Goal: Find specific page/section: Find specific page/section

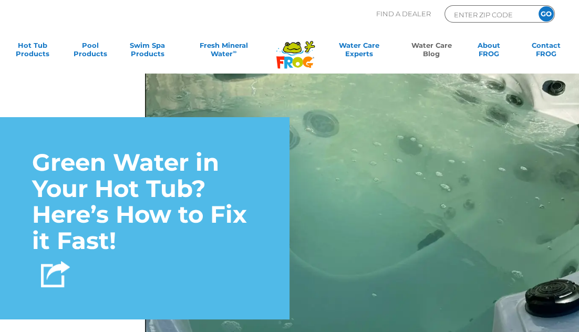
scroll to position [2695, 0]
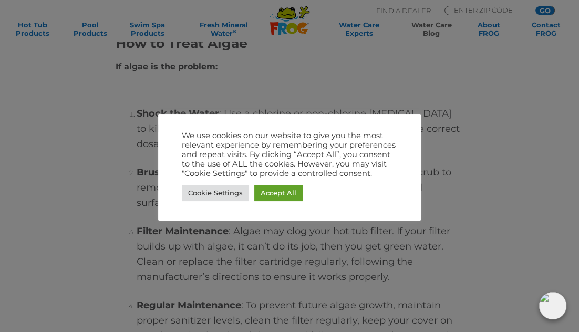
click at [534, 150] on div at bounding box center [289, 166] width 579 height 332
click at [533, 148] on div at bounding box center [289, 166] width 579 height 332
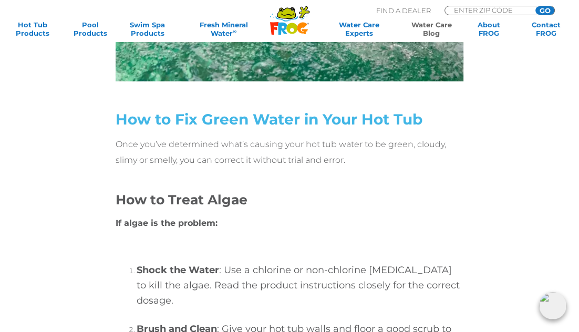
scroll to position [2463, 0]
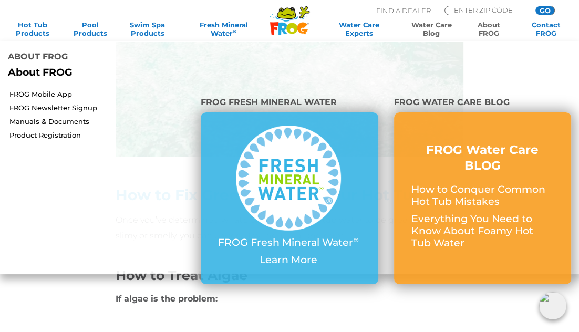
click at [489, 29] on link "About FROG" at bounding box center [488, 28] width 45 height 17
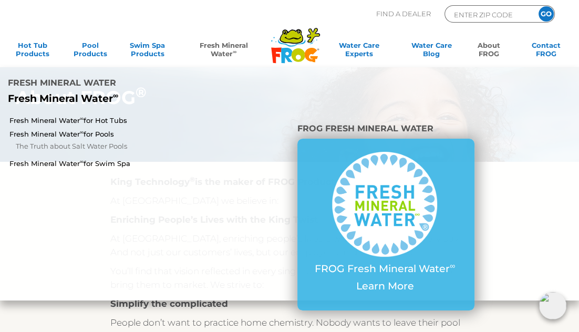
click at [225, 49] on link "Fresh Mineral Water ∞" at bounding box center [224, 51] width 82 height 21
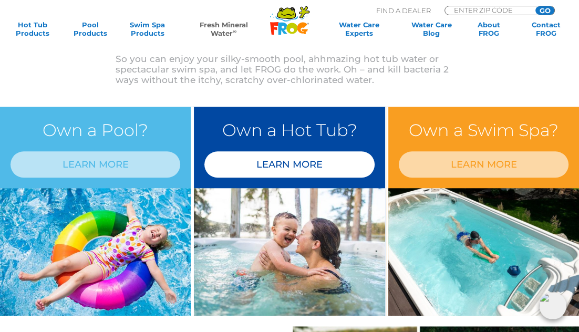
scroll to position [709, 0]
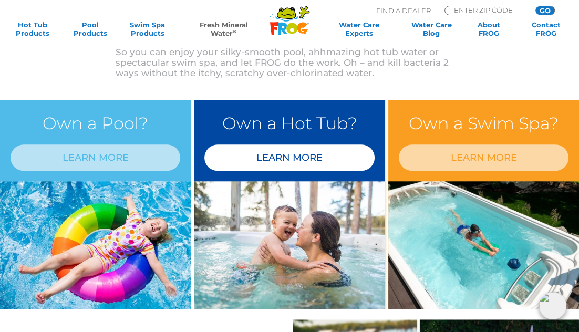
click at [300, 154] on link "LEARN MORE" at bounding box center [289, 157] width 170 height 26
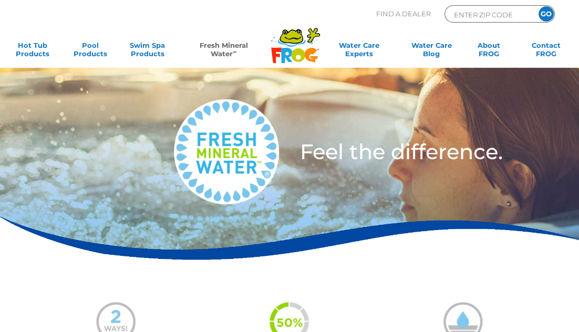
click at [300, 154] on h3 "Feel the difference." at bounding box center [415, 151] width 231 height 21
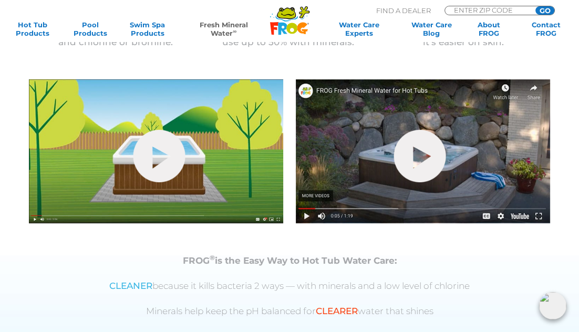
scroll to position [285, 0]
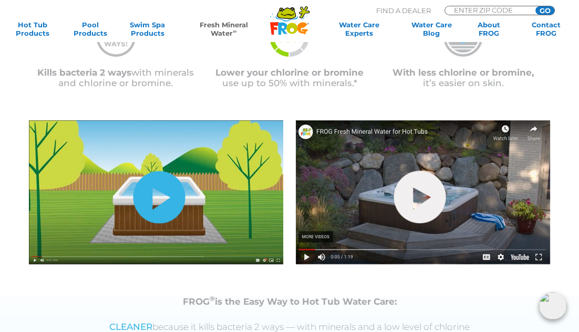
click at [158, 197] on link "hide-me" at bounding box center [159, 197] width 52 height 53
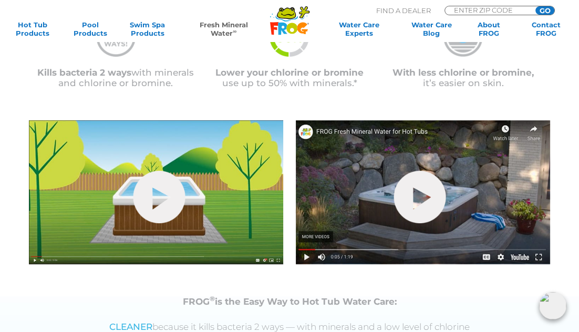
click at [62, 201] on img at bounding box center [156, 192] width 254 height 144
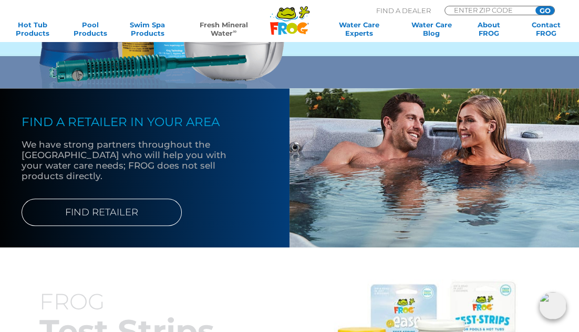
scroll to position [852, 0]
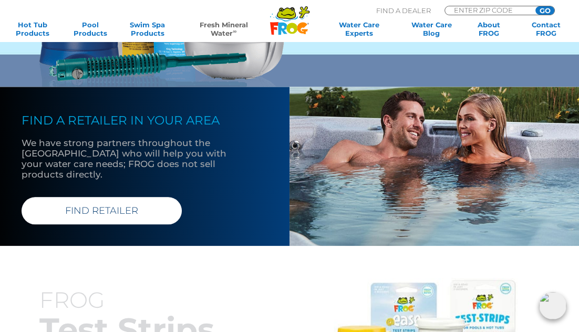
click at [110, 197] on link "FIND RETAILER" at bounding box center [102, 210] width 160 height 27
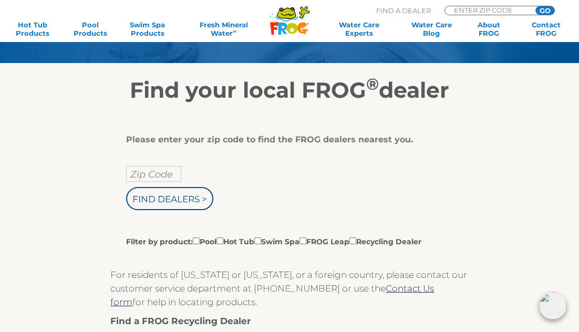
scroll to position [109, 0]
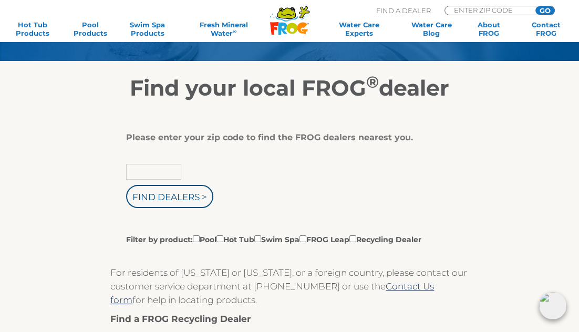
click at [130, 173] on input "text" at bounding box center [153, 172] width 55 height 16
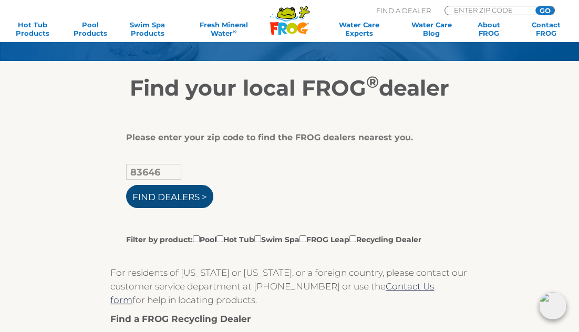
type input "83646"
click at [155, 193] on input "Find Dealers >" at bounding box center [169, 196] width 87 height 23
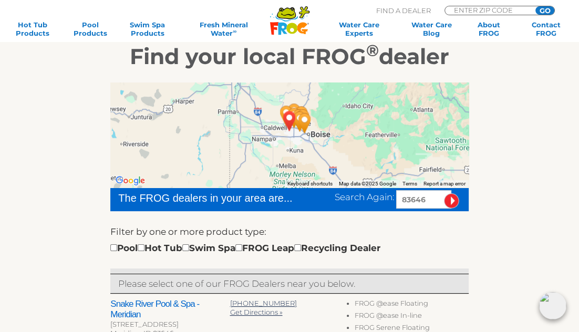
scroll to position [143, 0]
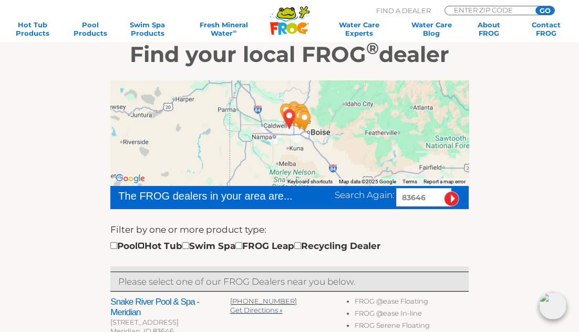
click at [144, 243] on input "checkbox" at bounding box center [141, 245] width 7 height 7
checkbox input "true"
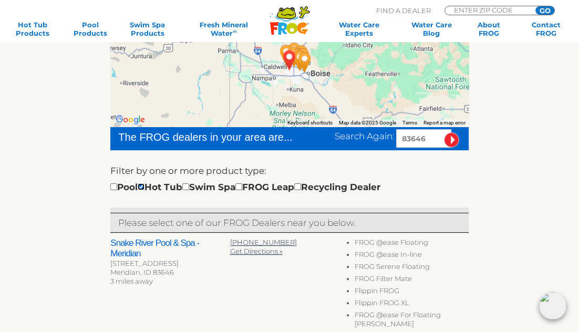
scroll to position [217, 0]
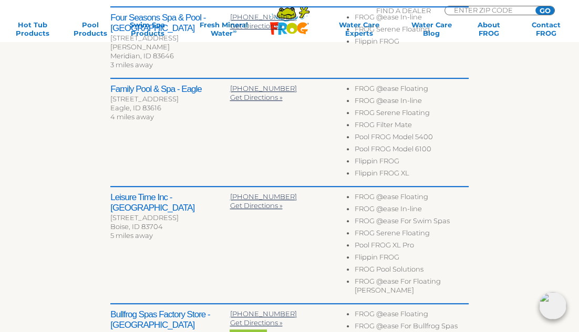
scroll to position [530, 0]
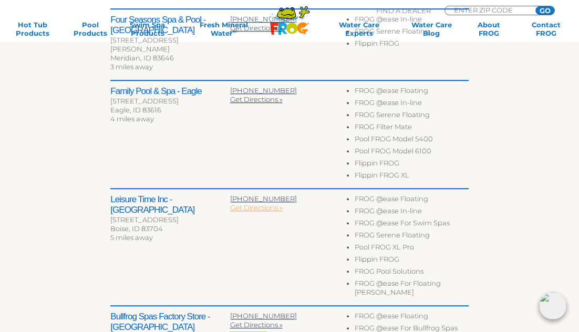
click at [252, 203] on span "Get Directions »" at bounding box center [255, 207] width 53 height 8
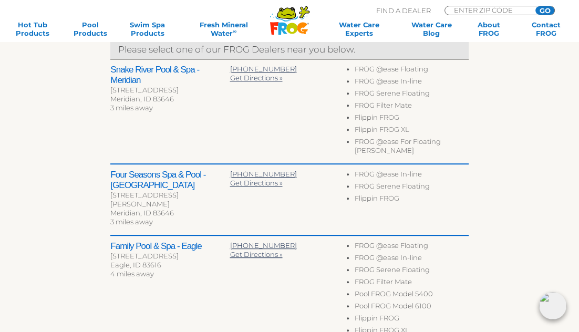
scroll to position [0, 0]
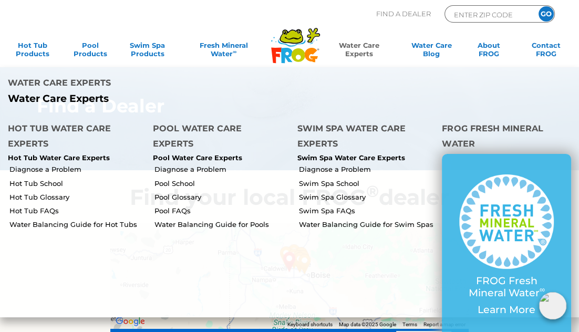
click at [358, 48] on link "Water Care Experts" at bounding box center [359, 51] width 74 height 21
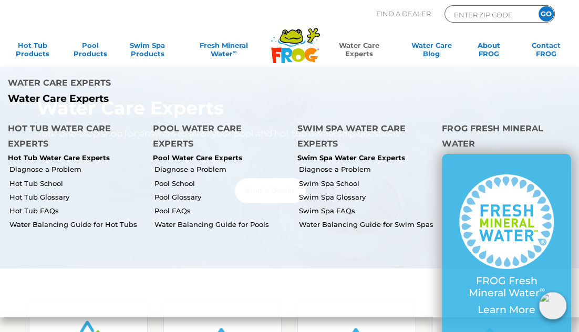
click at [361, 43] on link "Water Care Experts" at bounding box center [359, 51] width 74 height 21
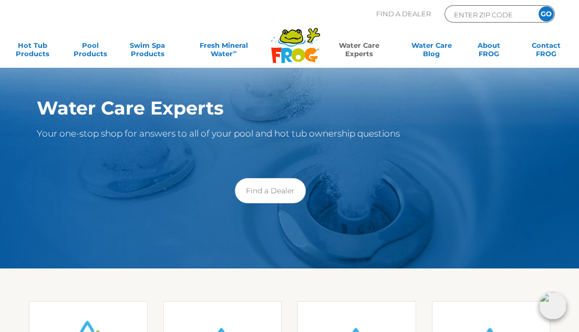
click at [361, 43] on link "Water Care Experts" at bounding box center [359, 51] width 74 height 21
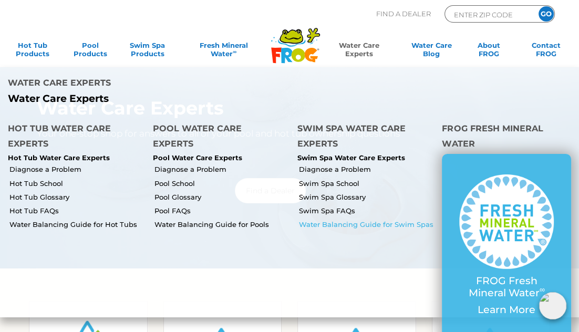
click at [350, 219] on link "Water Balancing Guide for Swim Spas" at bounding box center [366, 223] width 135 height 9
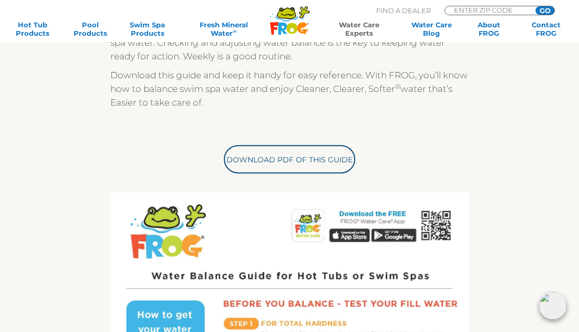
scroll to position [271, 0]
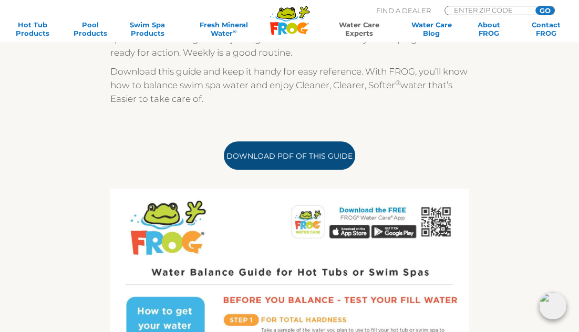
click at [290, 151] on link "Download PDF of this Guide" at bounding box center [289, 155] width 131 height 28
